Goal: Transaction & Acquisition: Purchase product/service

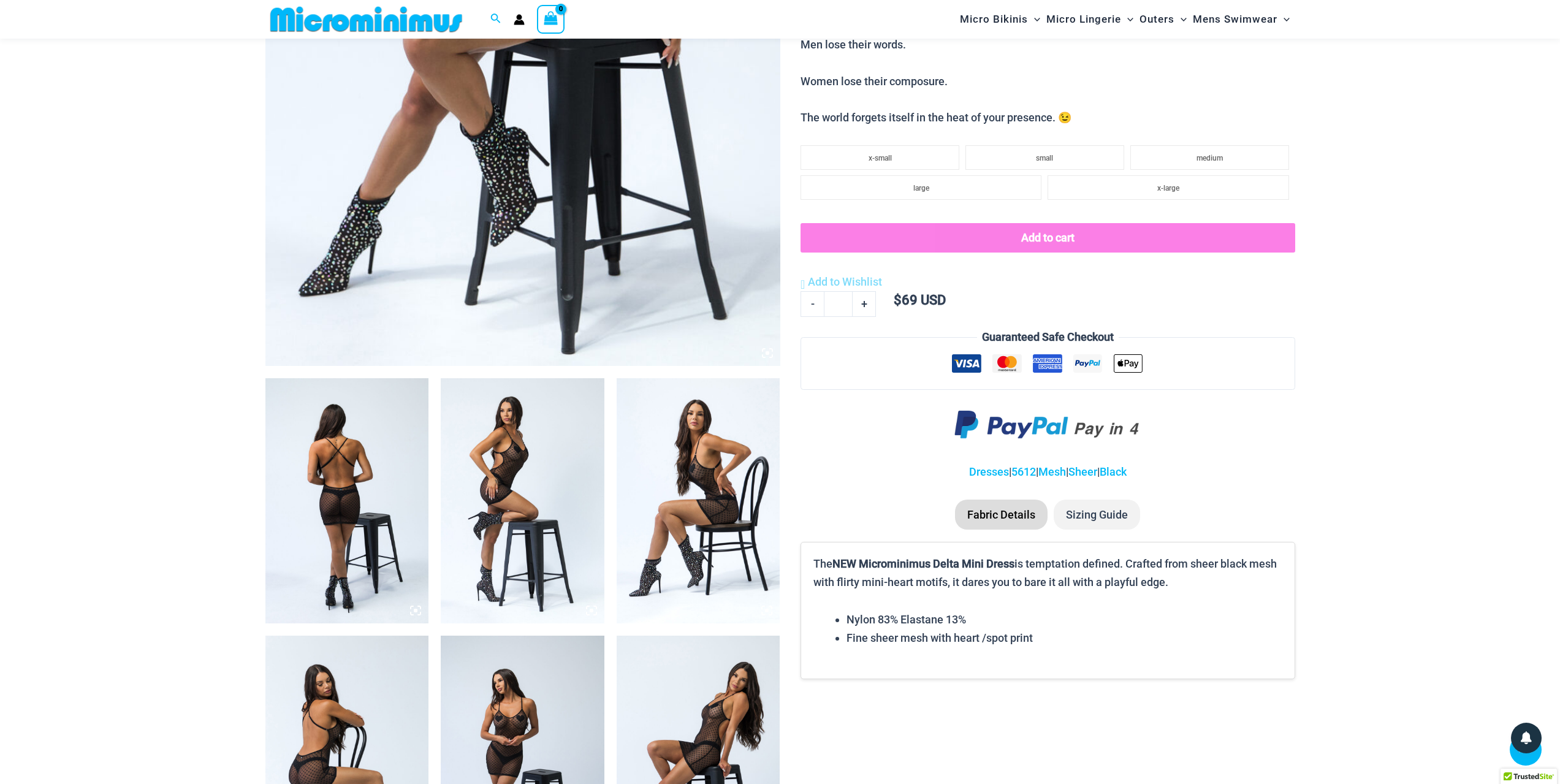
scroll to position [550, 0]
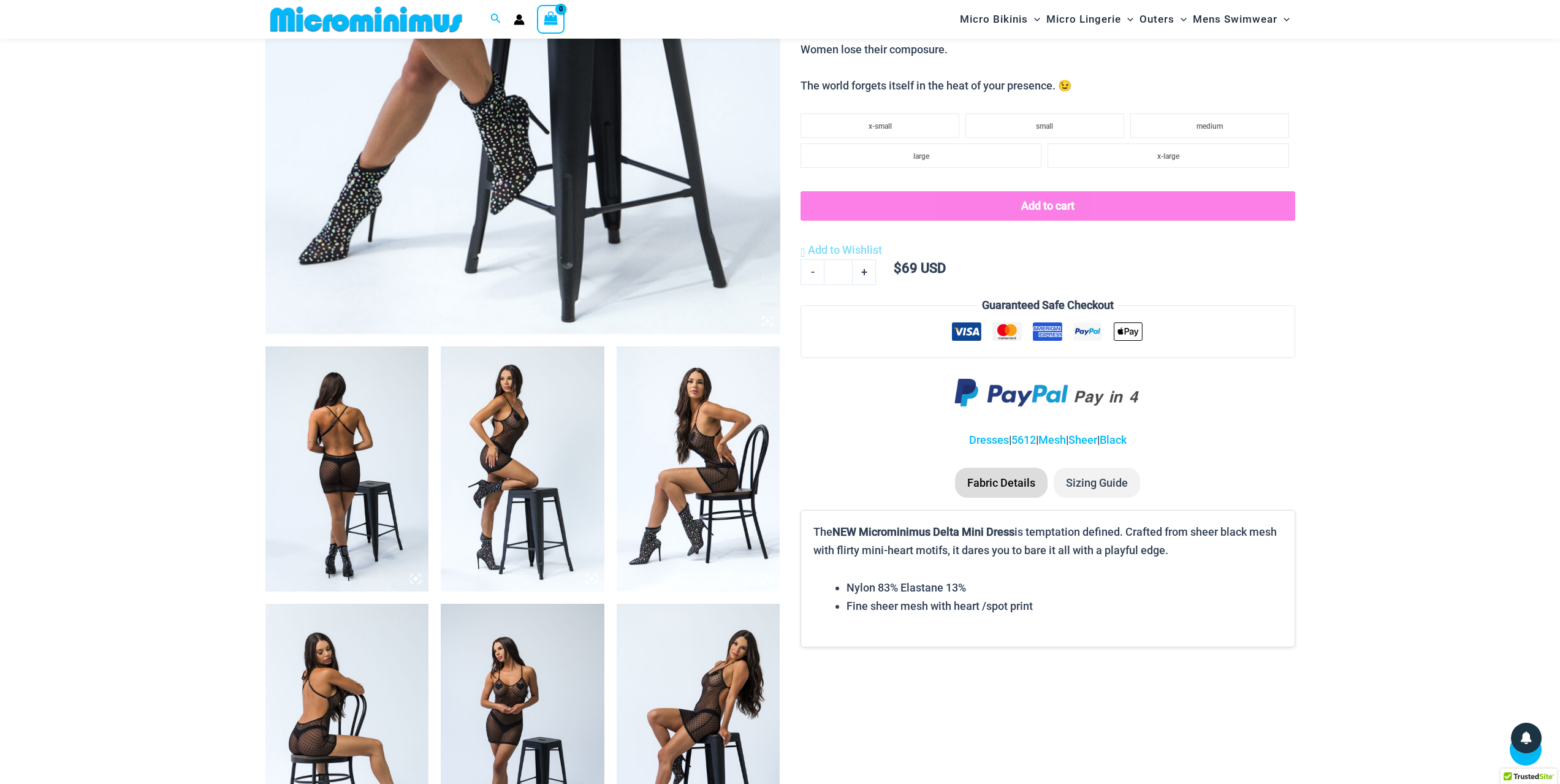
click at [571, 452] on img at bounding box center [523, 468] width 164 height 245
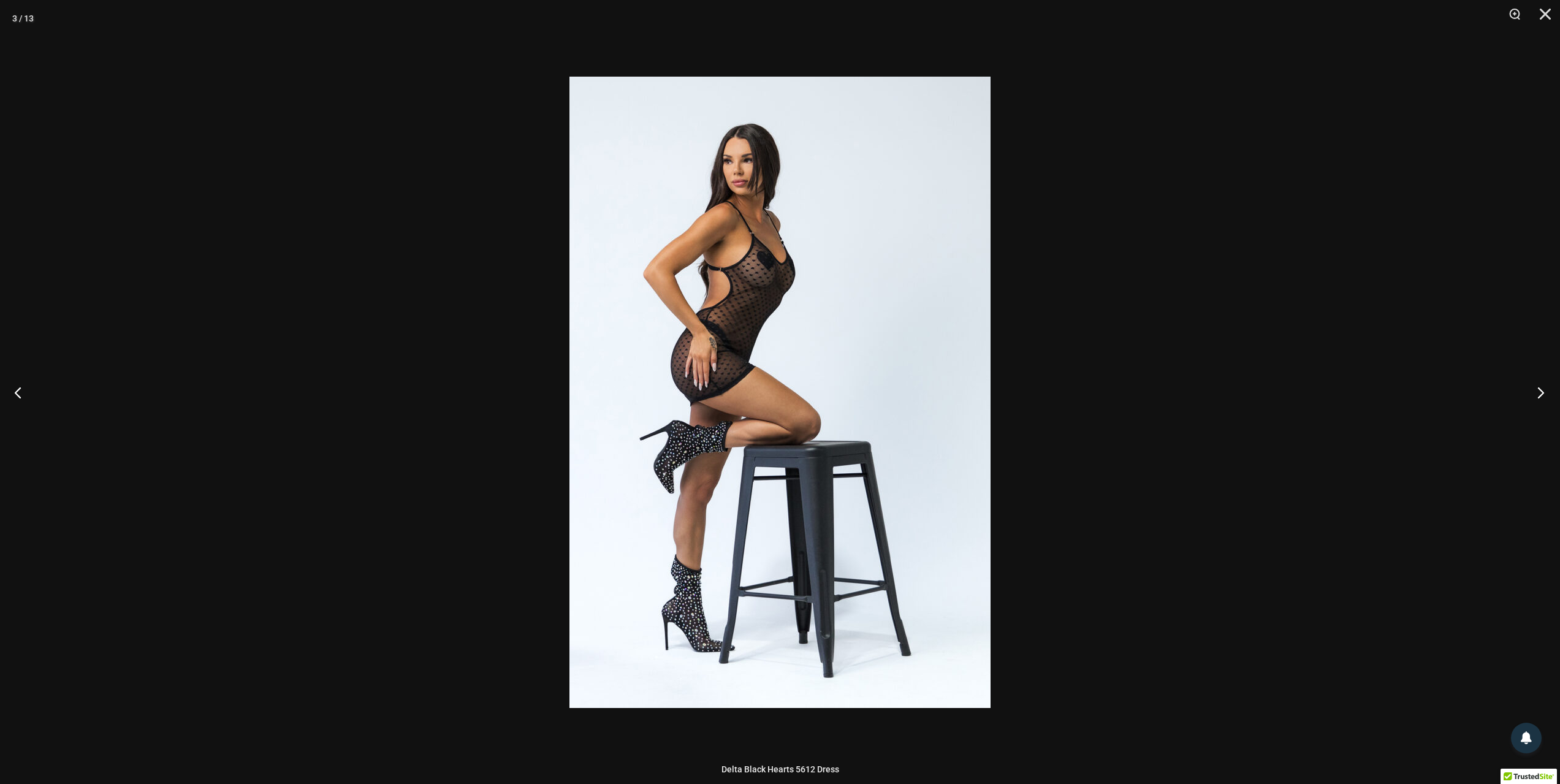
click at [1535, 388] on button "Next" at bounding box center [1537, 392] width 46 height 61
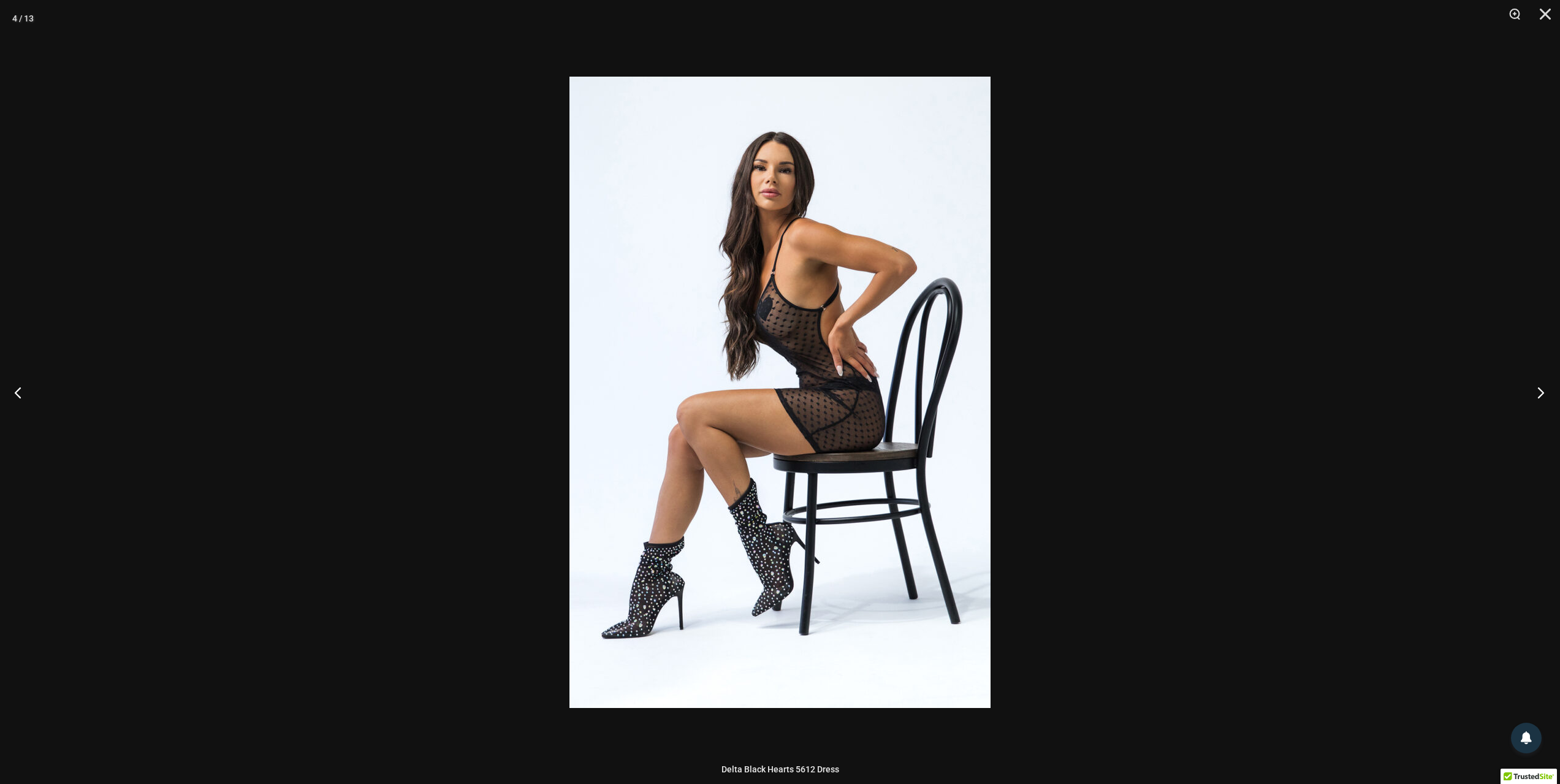
click at [1535, 388] on button "Next" at bounding box center [1537, 392] width 46 height 61
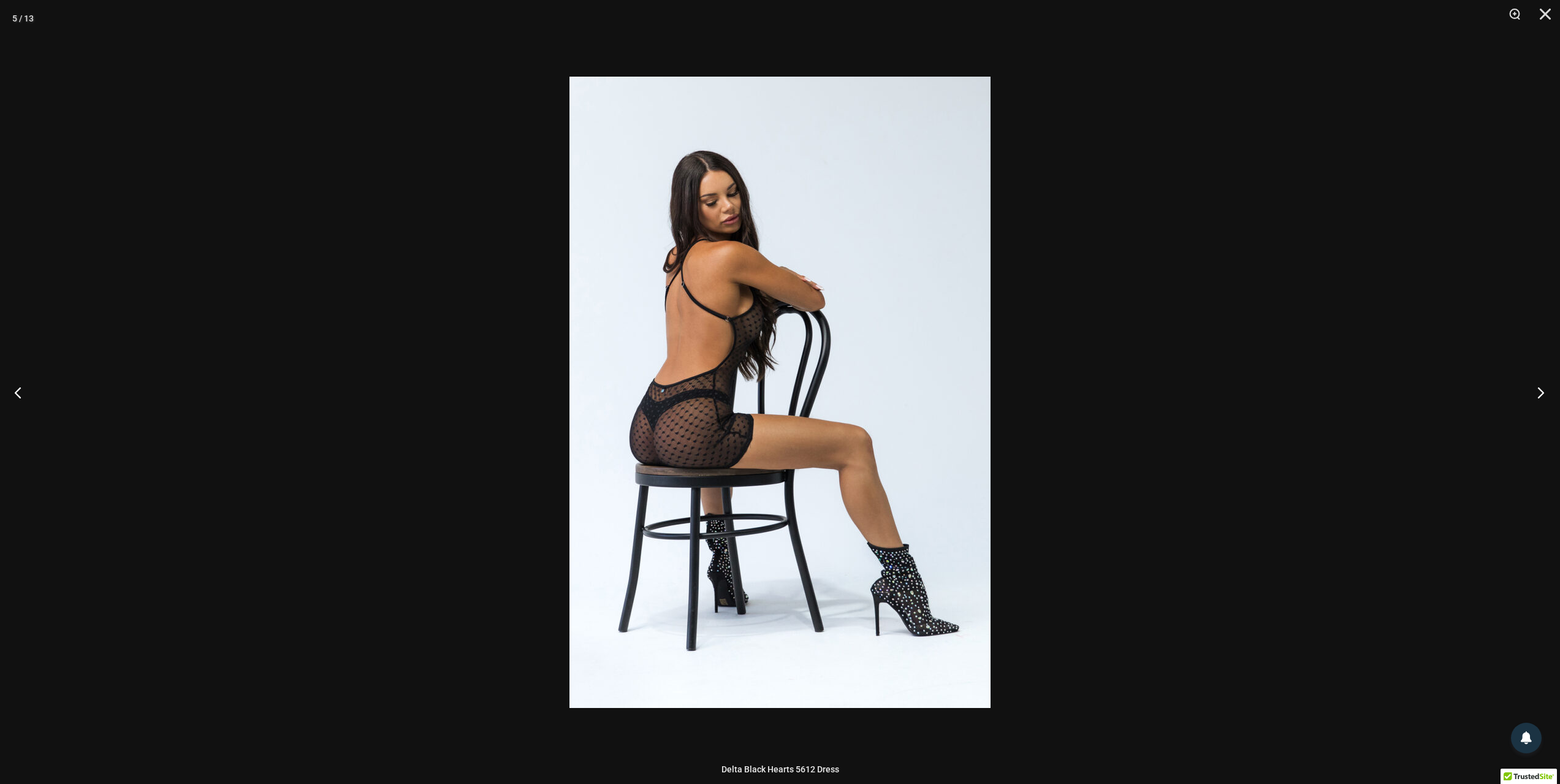
click at [1535, 388] on button "Next" at bounding box center [1537, 392] width 46 height 61
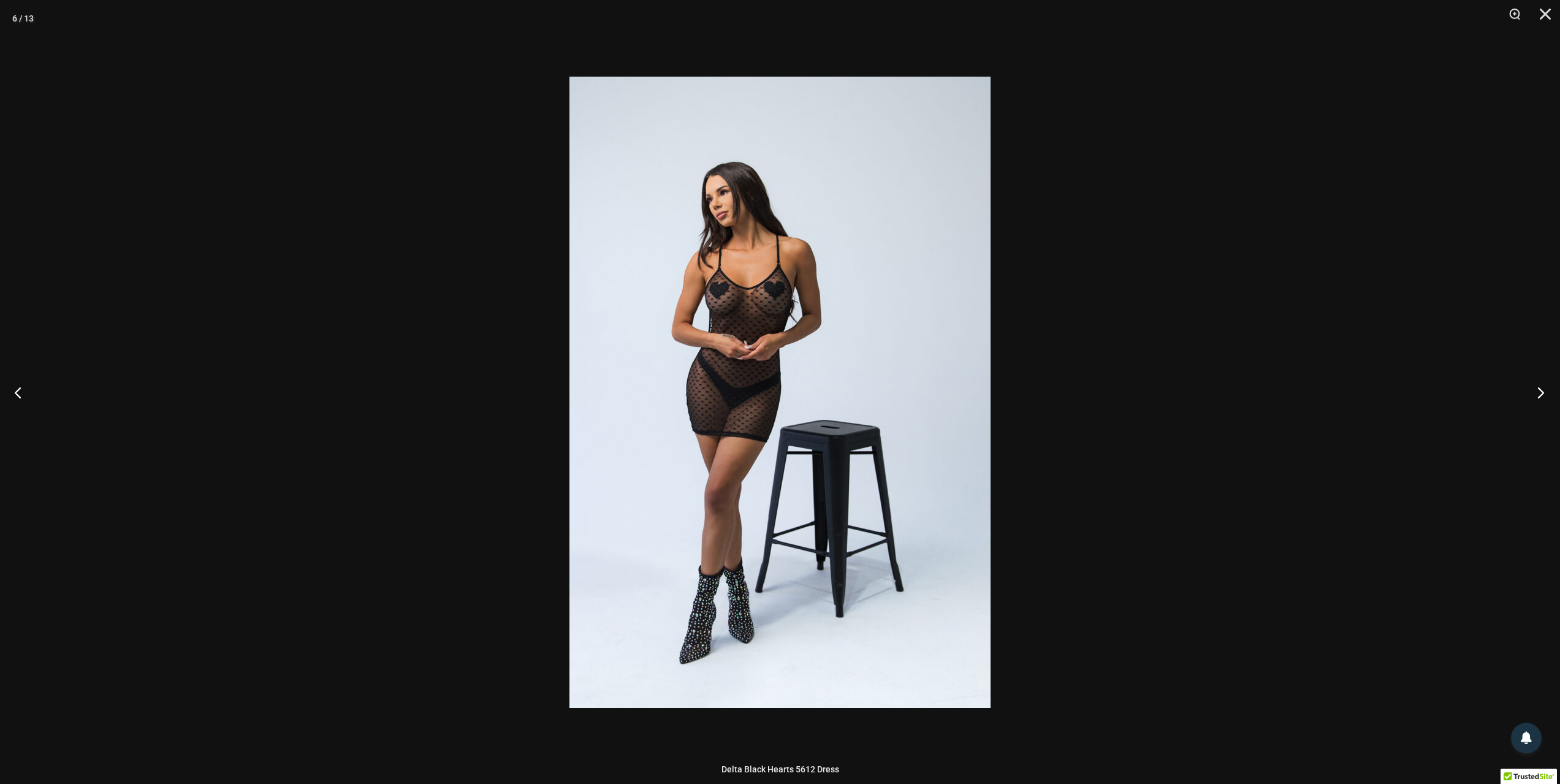
click at [1535, 388] on button "Next" at bounding box center [1537, 392] width 46 height 61
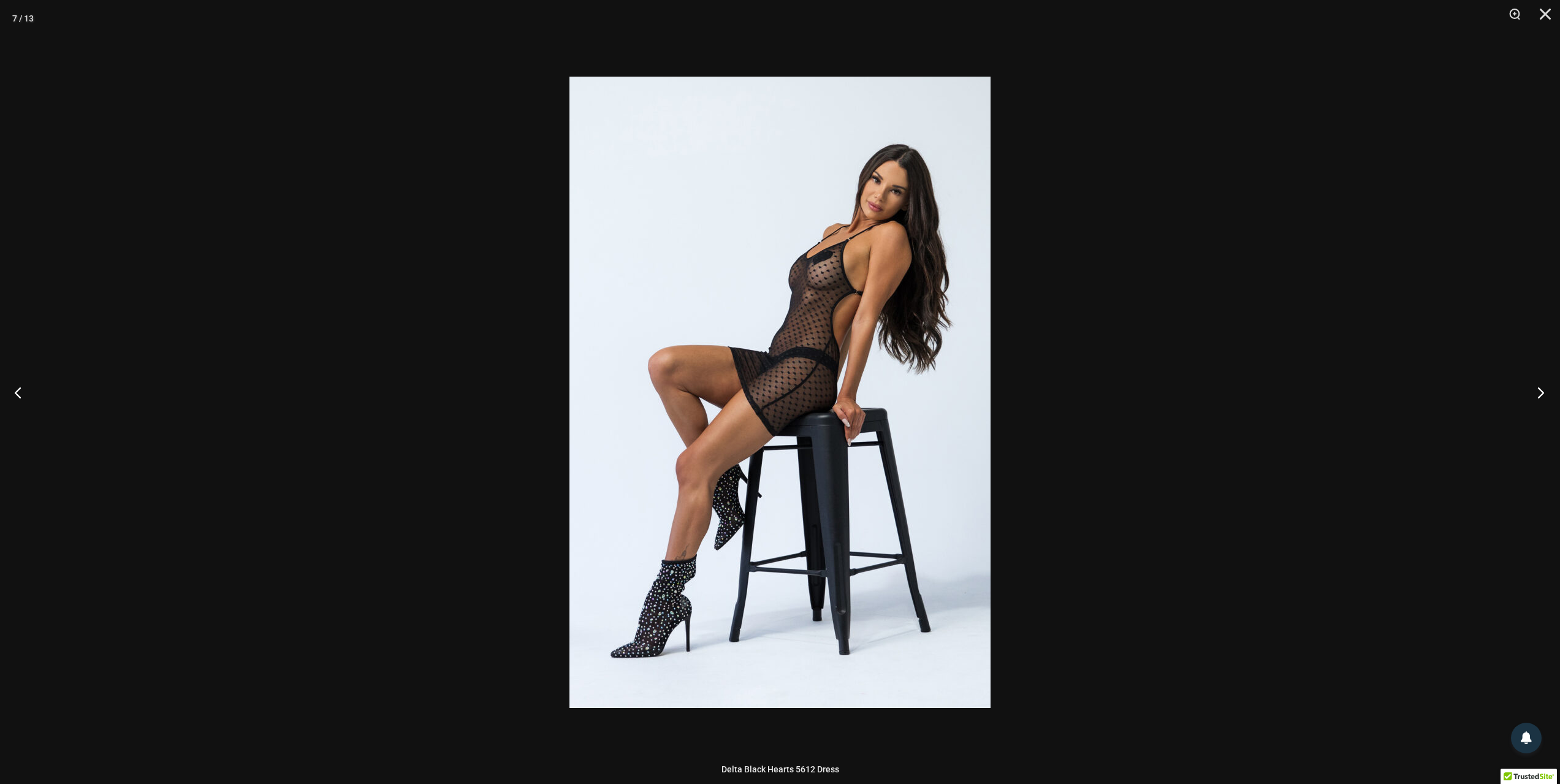
click at [1535, 388] on button "Next" at bounding box center [1537, 392] width 46 height 61
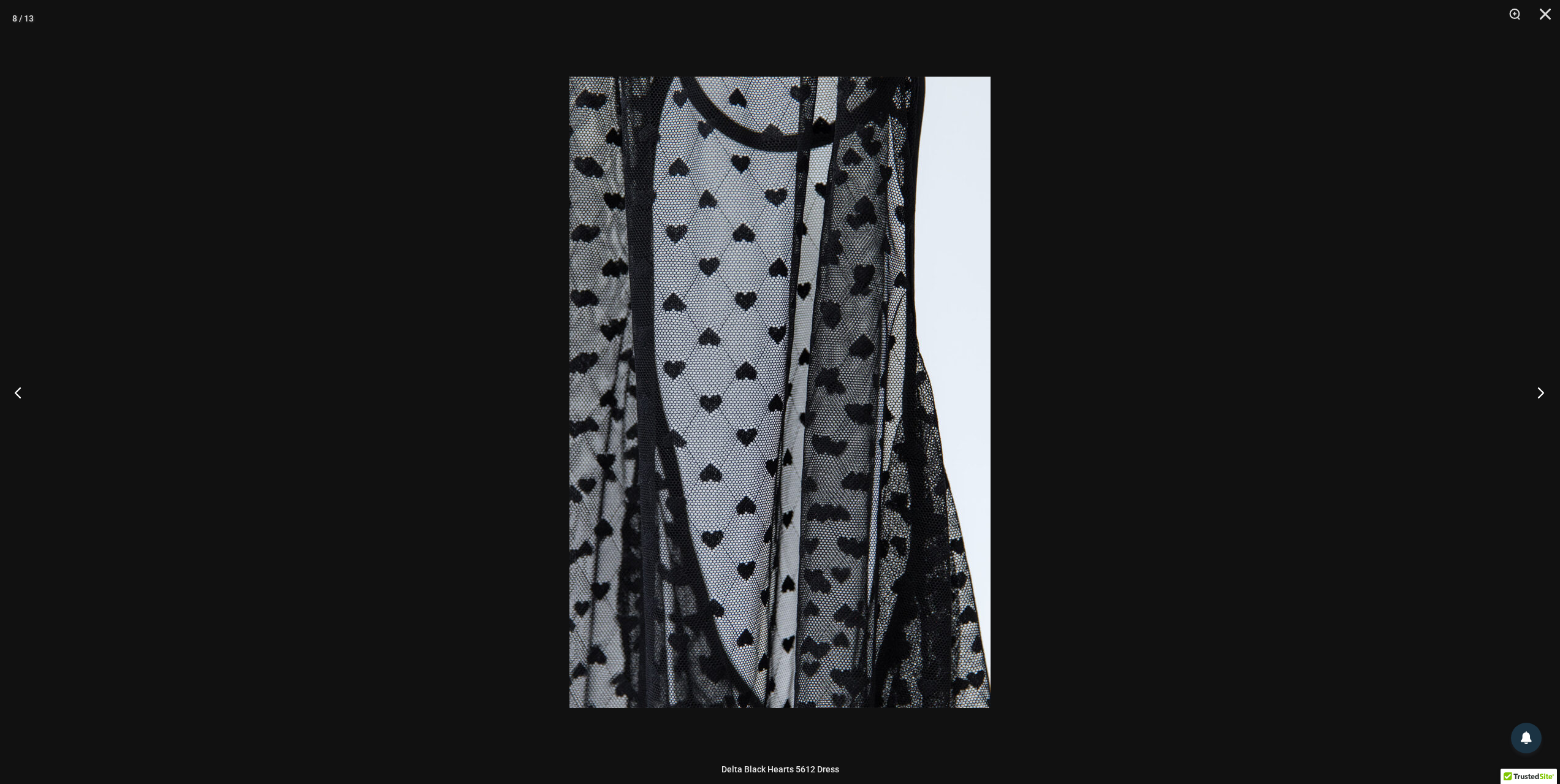
click at [1535, 388] on button "Next" at bounding box center [1537, 392] width 46 height 61
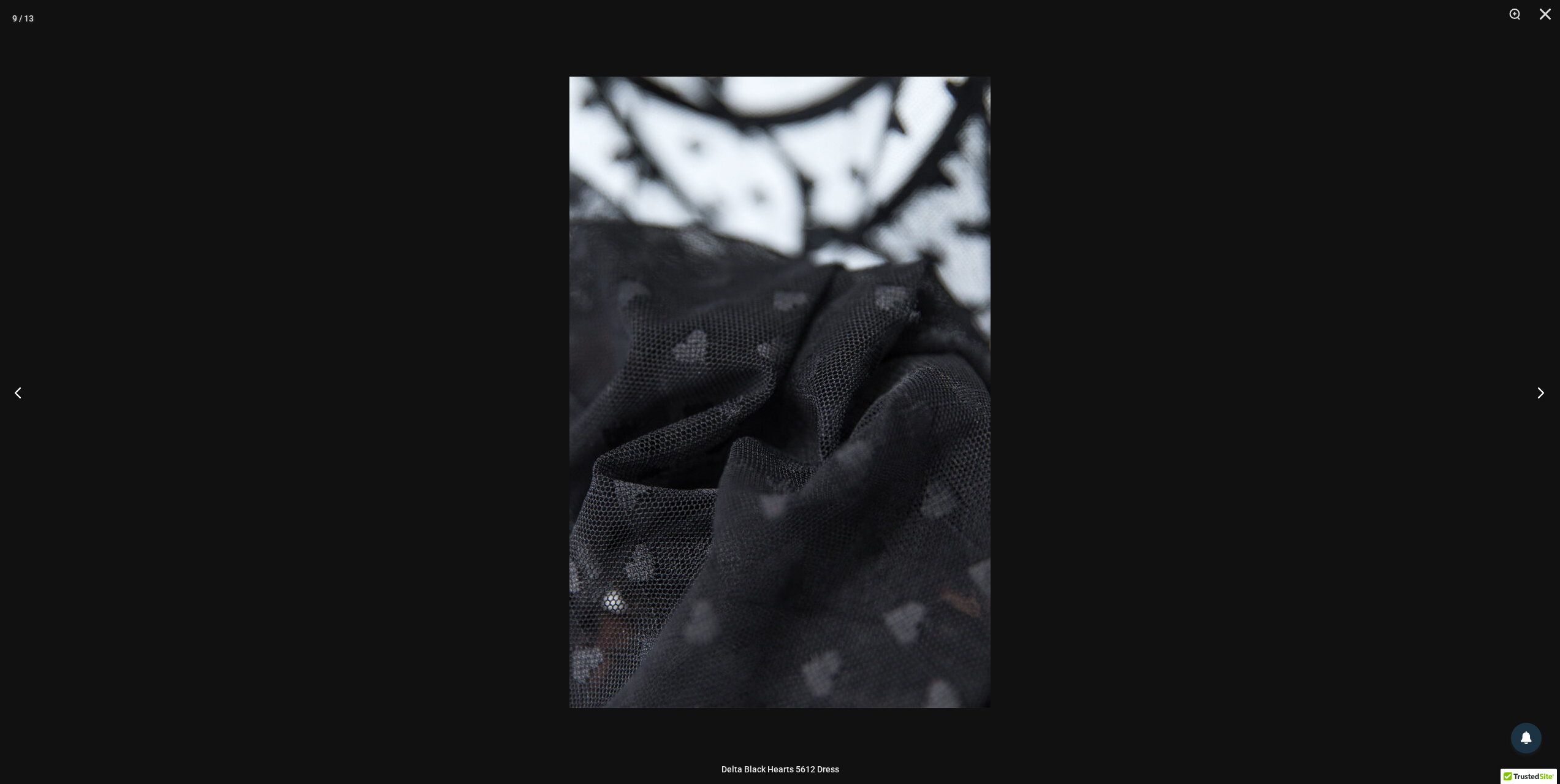
click at [1535, 388] on button "Next" at bounding box center [1537, 392] width 46 height 61
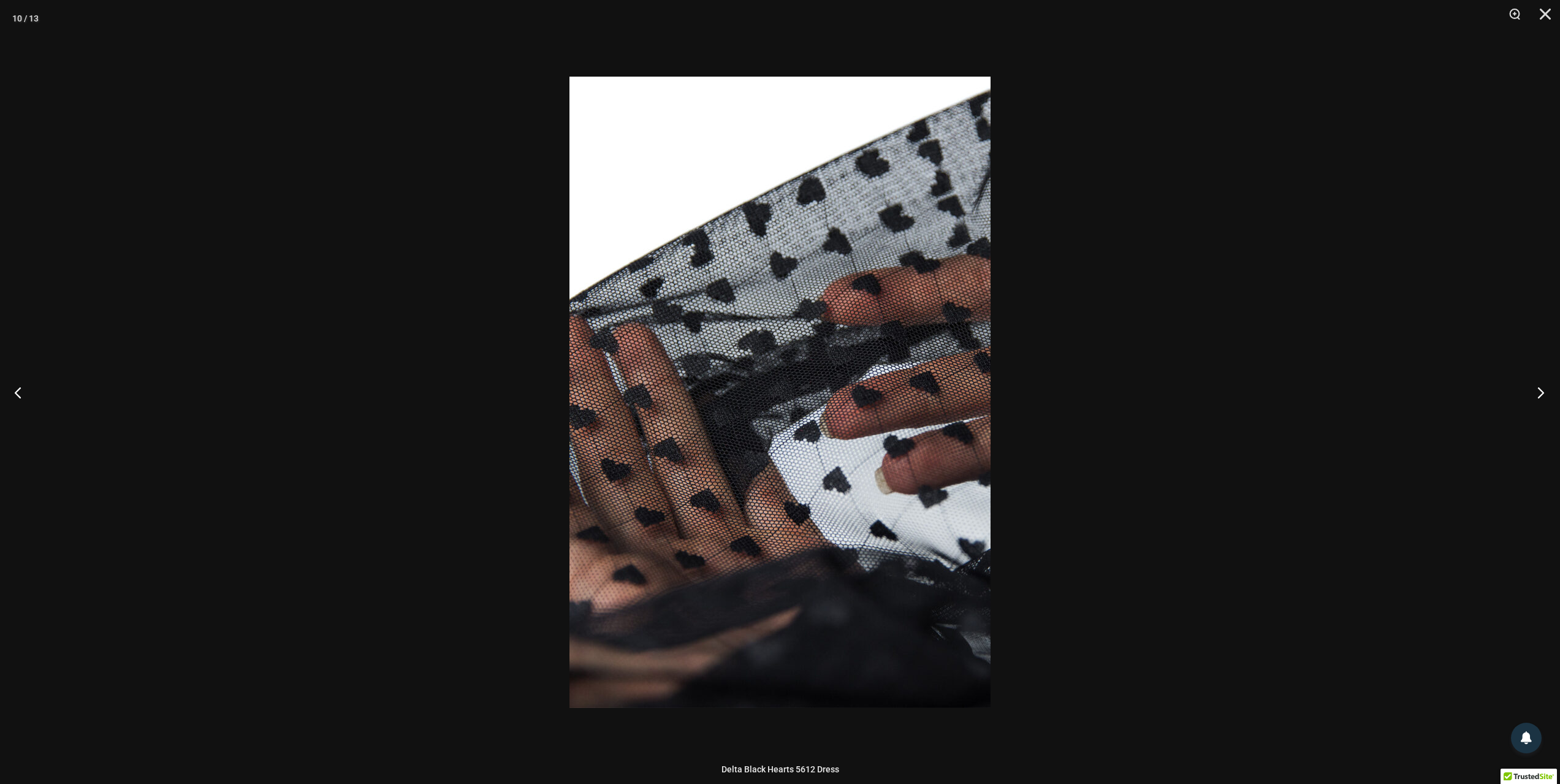
click at [1535, 388] on button "Next" at bounding box center [1537, 392] width 46 height 61
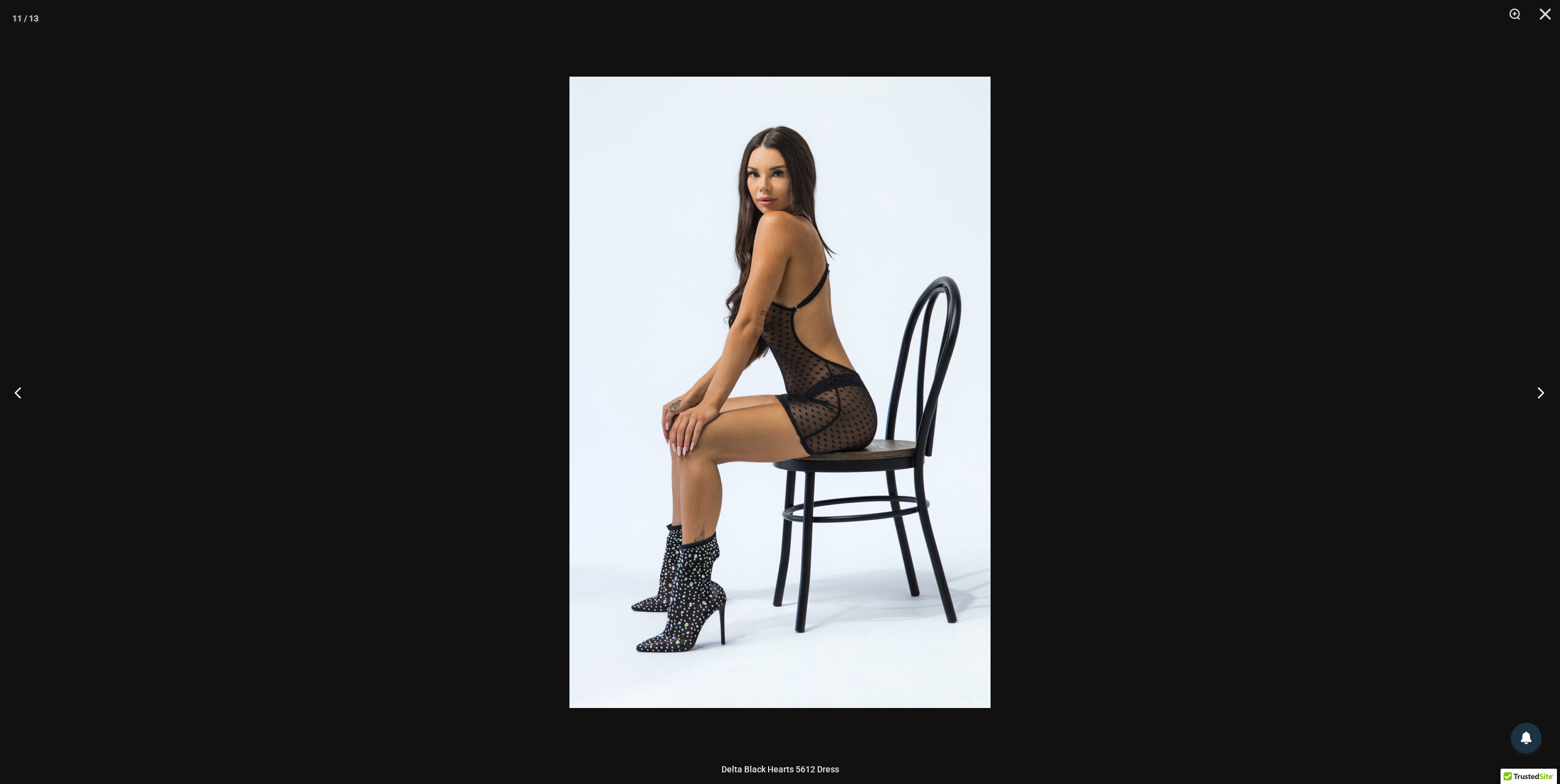
click at [1535, 388] on button "Next" at bounding box center [1537, 392] width 46 height 61
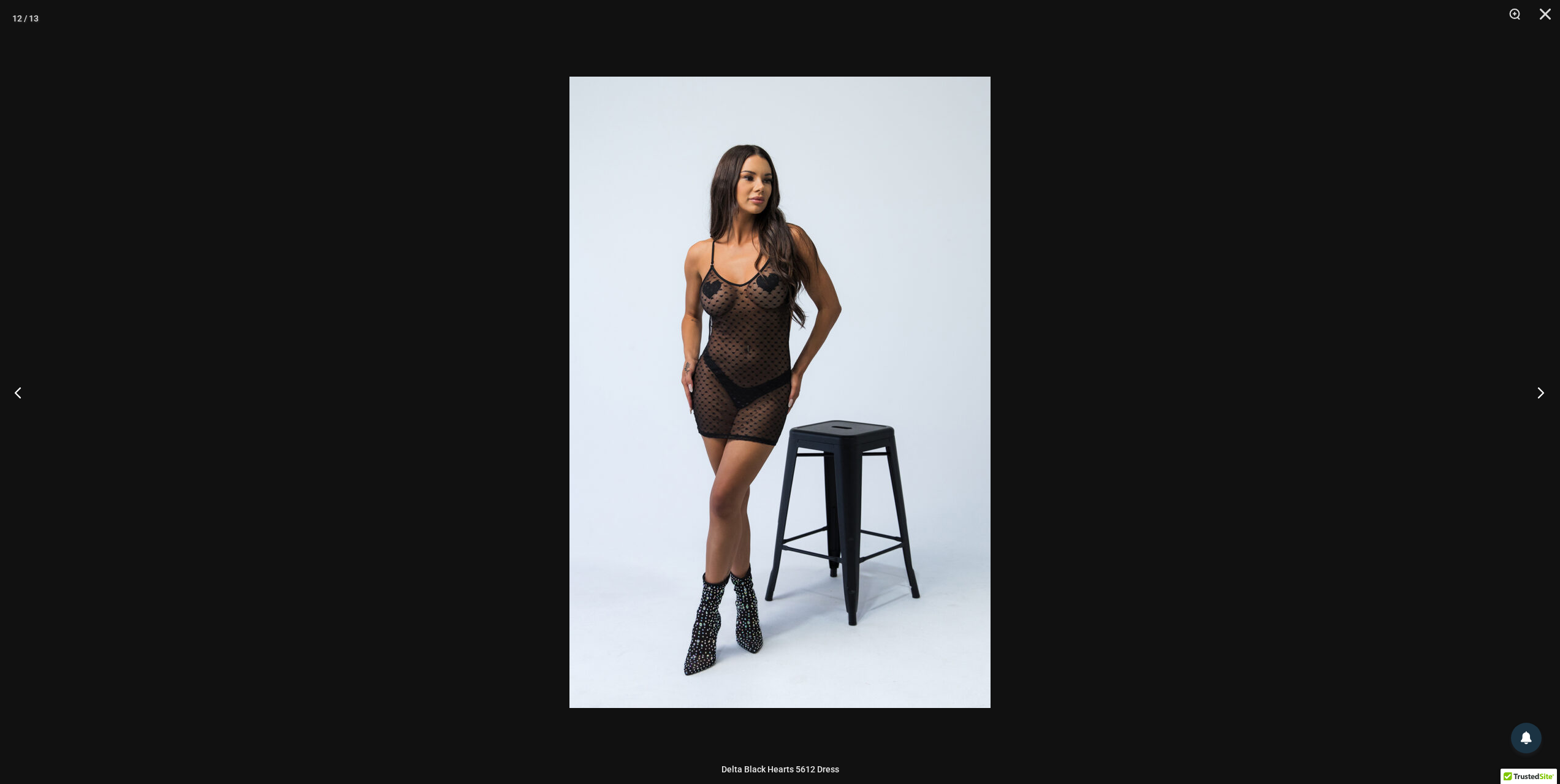
click at [1535, 388] on button "Next" at bounding box center [1537, 392] width 46 height 61
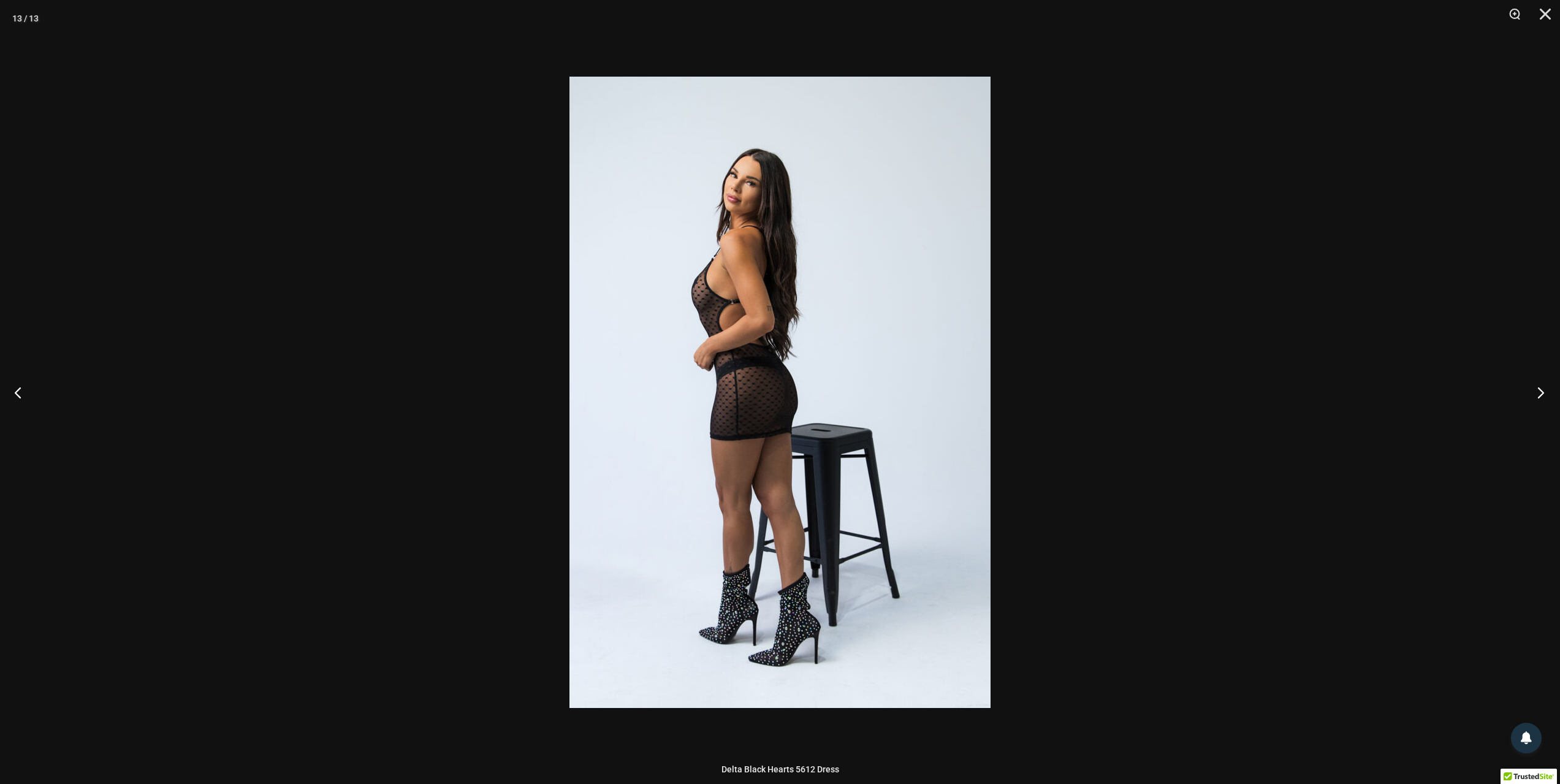
click at [1535, 388] on button "Next" at bounding box center [1537, 392] width 46 height 61
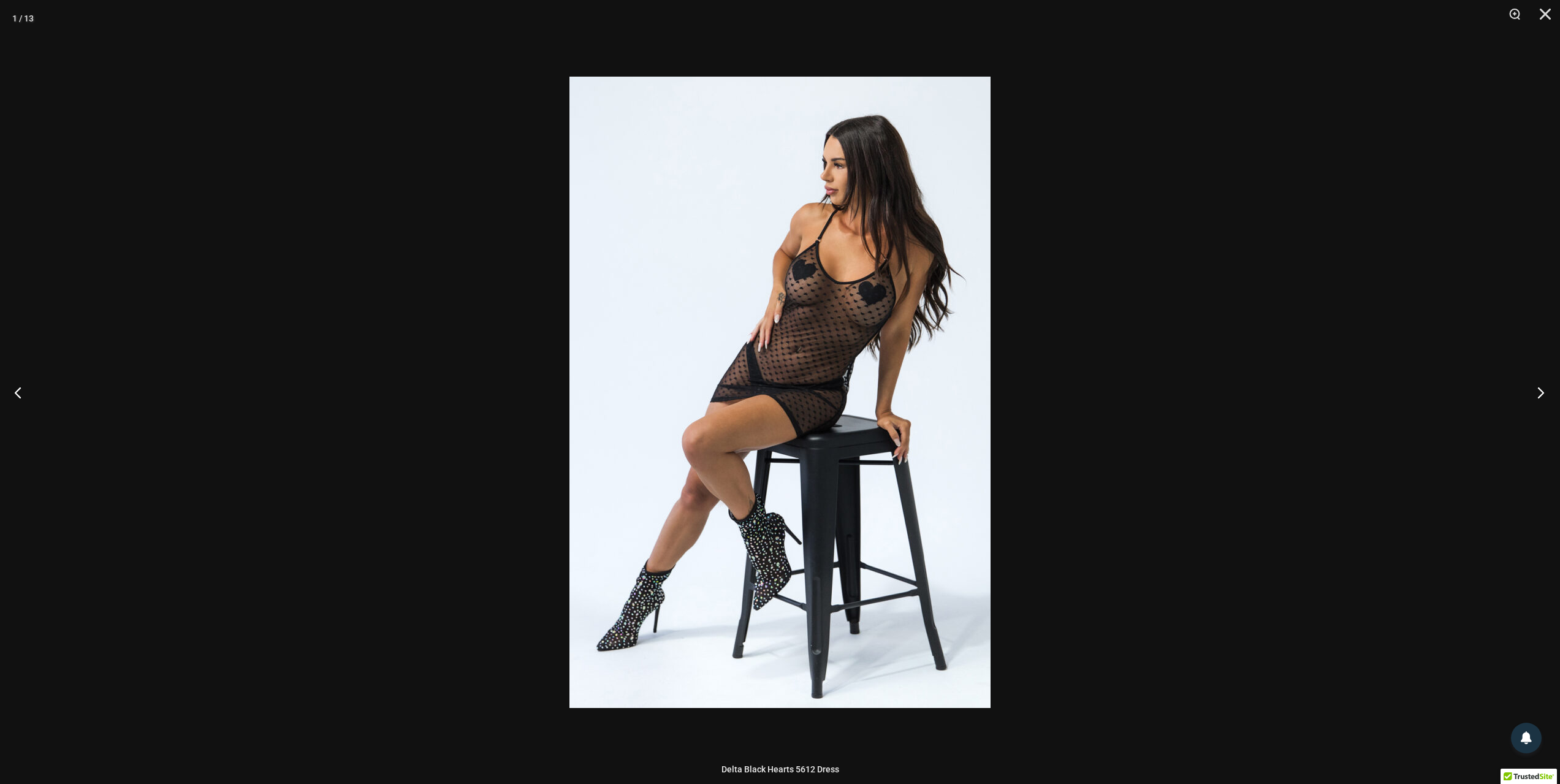
click at [1535, 388] on button "Next" at bounding box center [1537, 392] width 46 height 61
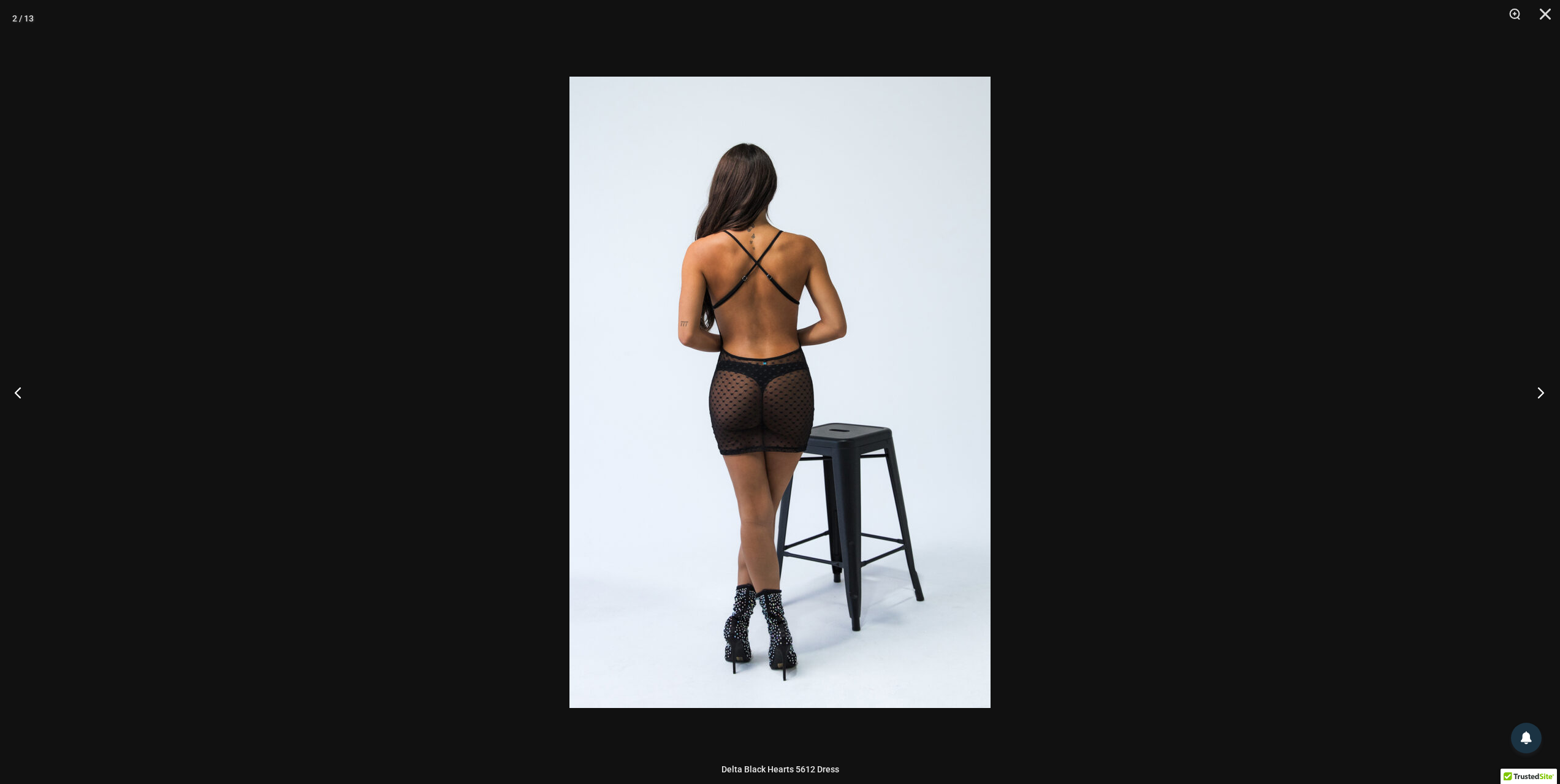
click at [1535, 388] on button "Next" at bounding box center [1537, 392] width 46 height 61
